Goal: Task Accomplishment & Management: Manage account settings

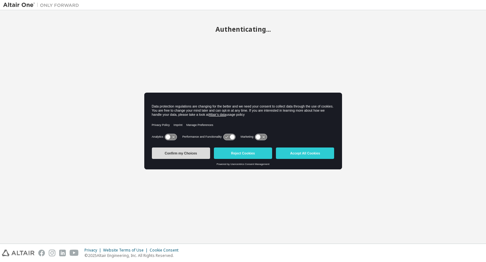
click at [189, 149] on button "Confirm my Choices" at bounding box center [181, 152] width 58 height 11
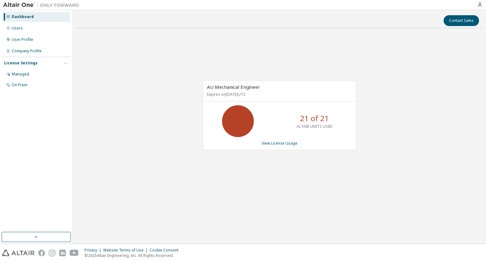
click at [286, 139] on div "AU Mechanical Engineer Expires on [DATE] UTC 21 of 21 ALTAIR UNITS USED View Li…" at bounding box center [280, 114] width 154 height 69
click at [283, 142] on link "View License Usage" at bounding box center [280, 142] width 36 height 5
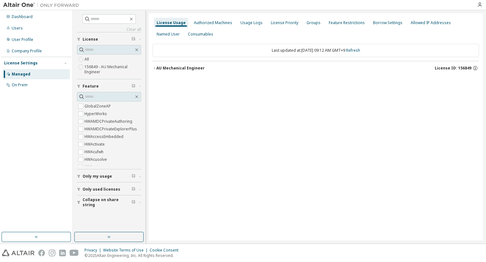
click at [156, 67] on div "AU Mechanical Engineer" at bounding box center [180, 68] width 48 height 5
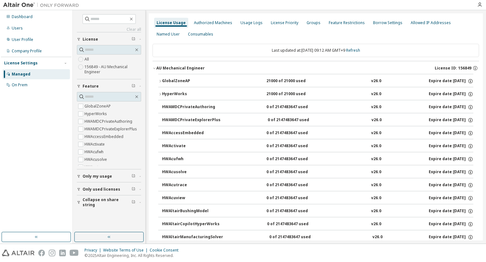
click at [171, 83] on div "GlobalZoneAP" at bounding box center [190, 81] width 57 height 6
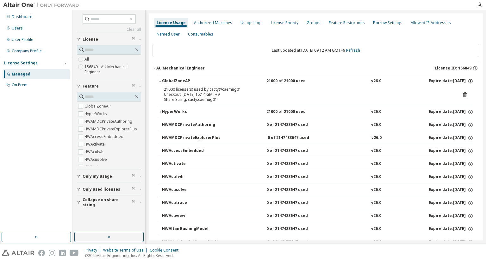
click at [199, 90] on div "21000 license(s) used by cacty@caemug01" at bounding box center [308, 89] width 289 height 5
drag, startPoint x: 168, startPoint y: 87, endPoint x: 227, endPoint y: 99, distance: 60.8
click at [227, 99] on div "21000 license(s) used by cacty@caemug01 Checkout: [DATE] 15:14 GMT+9 Share Stri…" at bounding box center [308, 94] width 289 height 15
click at [221, 97] on div "Share String: cacty:caemug01" at bounding box center [308, 99] width 289 height 5
click at [220, 97] on div "Share String: cacty:caemug01" at bounding box center [308, 99] width 289 height 5
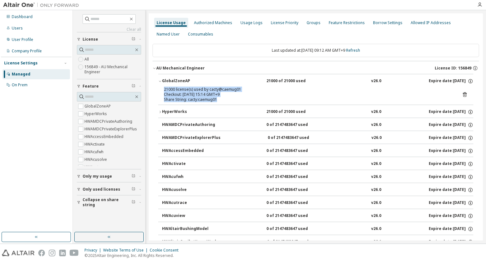
drag, startPoint x: 219, startPoint y: 98, endPoint x: 155, endPoint y: 87, distance: 65.4
click at [166, 109] on div "HyperWorks" at bounding box center [190, 112] width 57 height 6
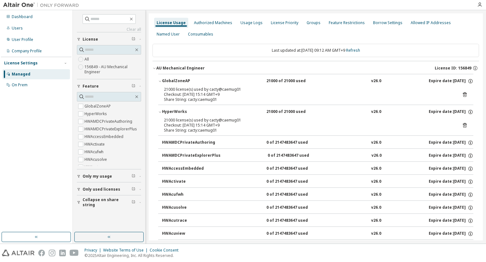
click at [463, 93] on icon at bounding box center [465, 94] width 4 height 5
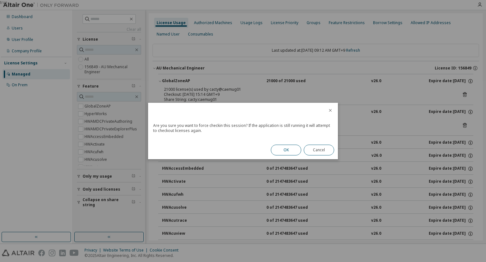
click at [298, 149] on button "OK" at bounding box center [286, 149] width 30 height 11
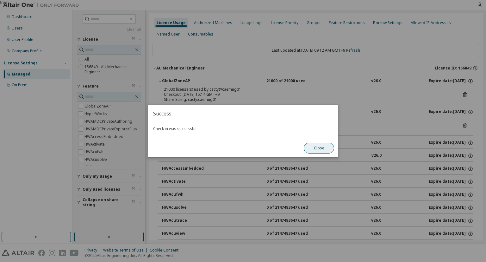
click at [326, 146] on button "Close" at bounding box center [319, 148] width 30 height 11
